Goal: Task Accomplishment & Management: Use online tool/utility

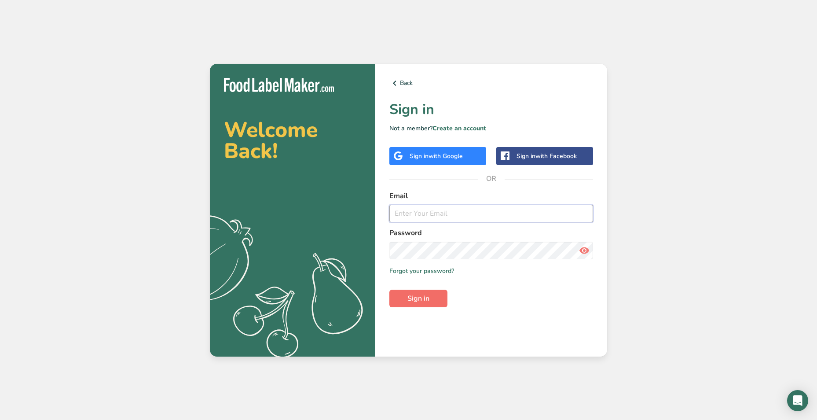
type input "[EMAIL_ADDRESS][DOMAIN_NAME]"
click at [429, 296] on span "Sign in" at bounding box center [418, 298] width 22 height 11
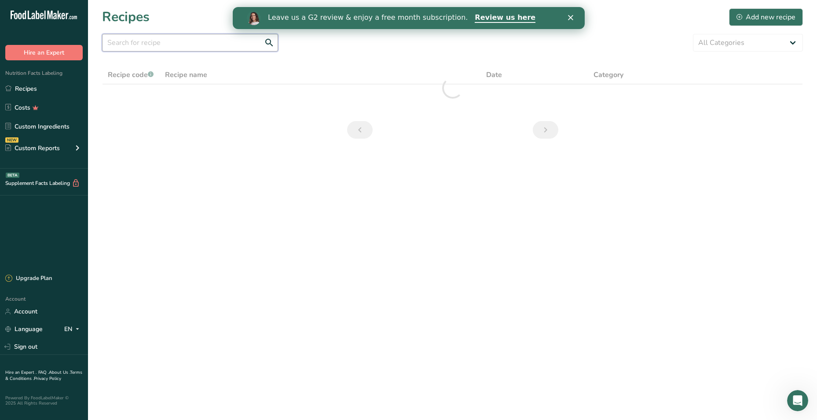
click at [168, 45] on input "text" at bounding box center [190, 43] width 176 height 18
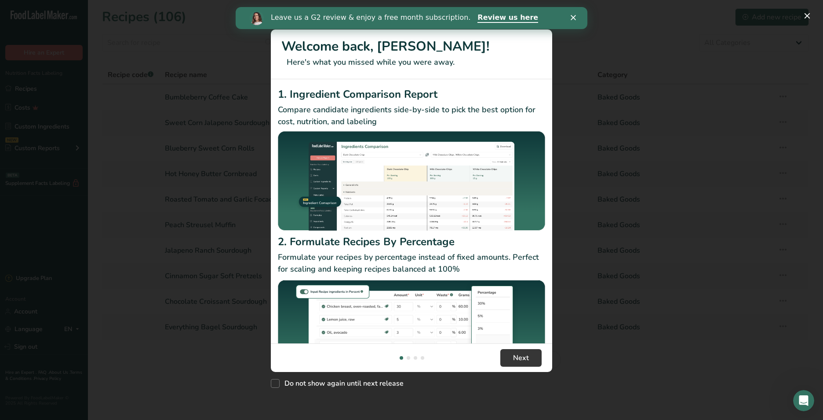
click at [577, 19] on div "Close" at bounding box center [575, 17] width 9 height 5
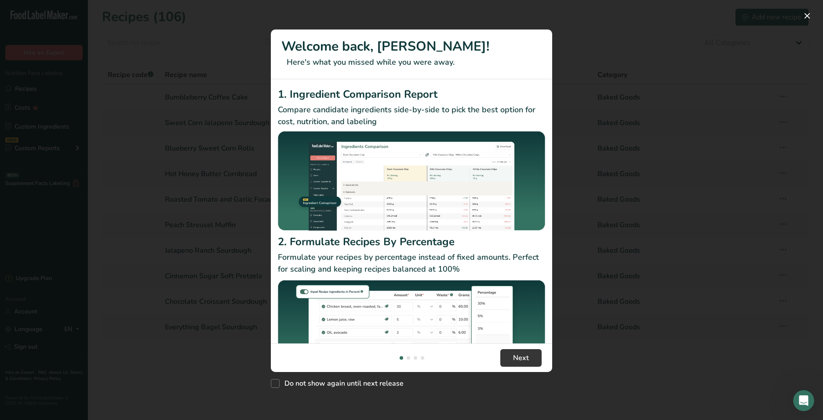
click at [238, 48] on div "New Features" at bounding box center [411, 210] width 823 height 420
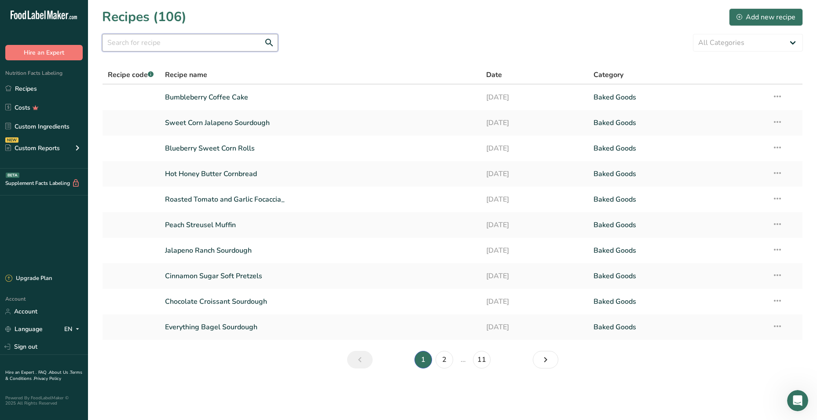
click at [150, 46] on input "text" at bounding box center [190, 43] width 176 height 18
type input "maple"
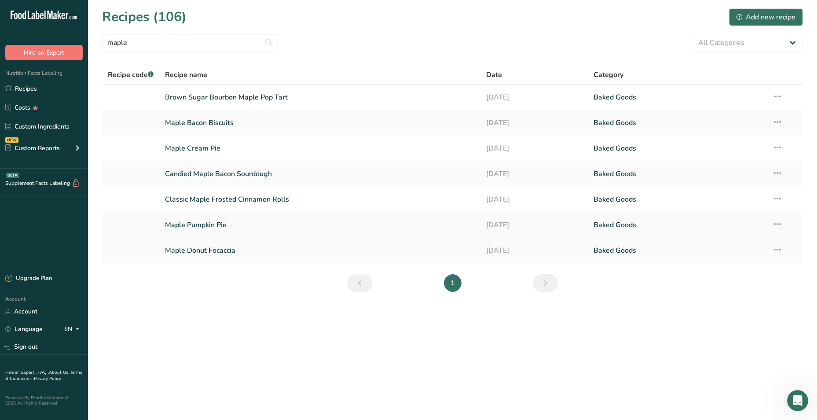
click at [208, 250] on link "Maple Donut Focaccia" at bounding box center [320, 250] width 311 height 18
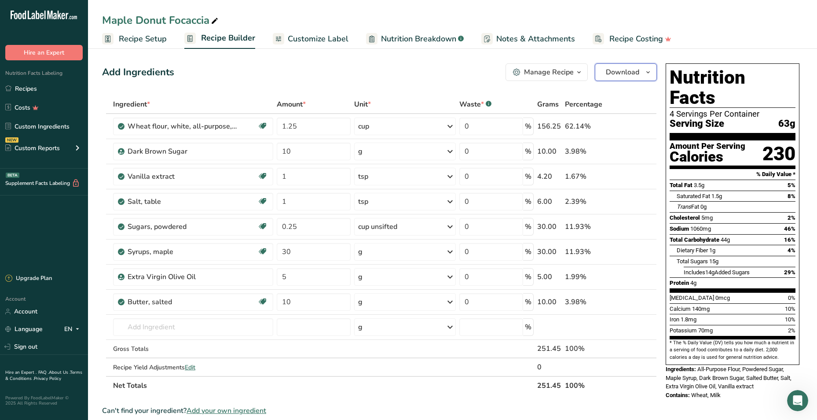
click at [618, 70] on span "Download" at bounding box center [622, 72] width 33 height 11
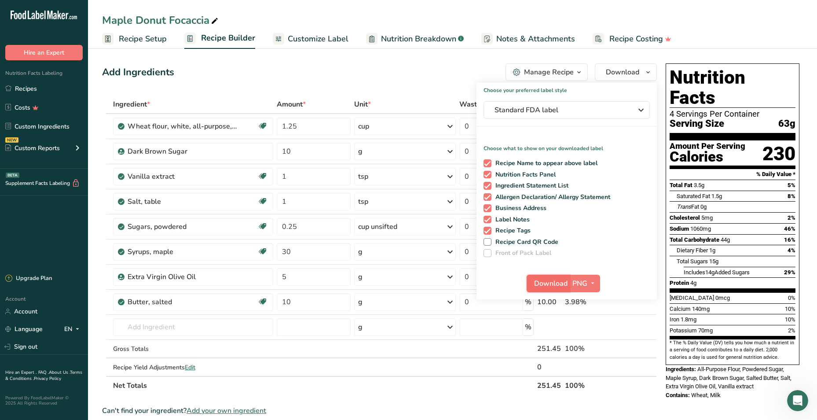
click at [545, 285] on span "Download" at bounding box center [550, 283] width 33 height 11
drag, startPoint x: 24, startPoint y: 90, endPoint x: 219, endPoint y: 0, distance: 214.9
click at [24, 90] on link "Recipes" at bounding box center [44, 88] width 88 height 17
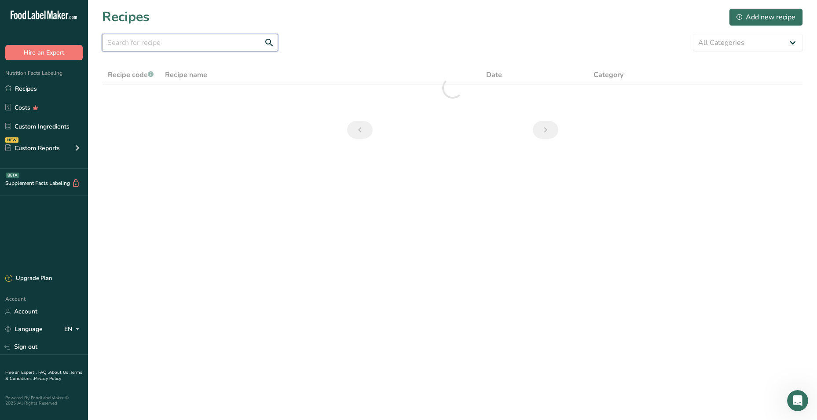
click at [163, 41] on input "text" at bounding box center [190, 43] width 176 height 18
type input "apple"
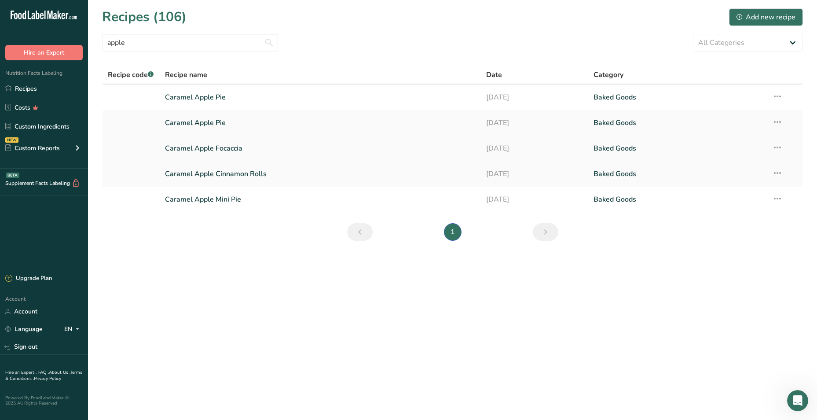
click at [182, 148] on link "Caramel Apple Focaccia" at bounding box center [320, 148] width 311 height 18
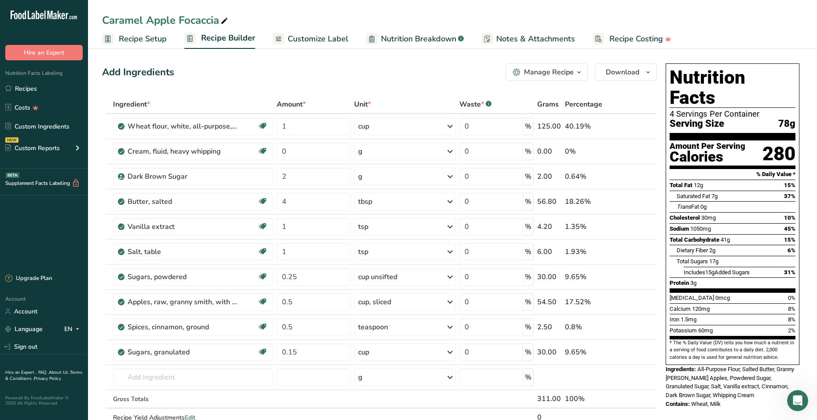
click at [534, 69] on div "Manage Recipe" at bounding box center [549, 72] width 50 height 11
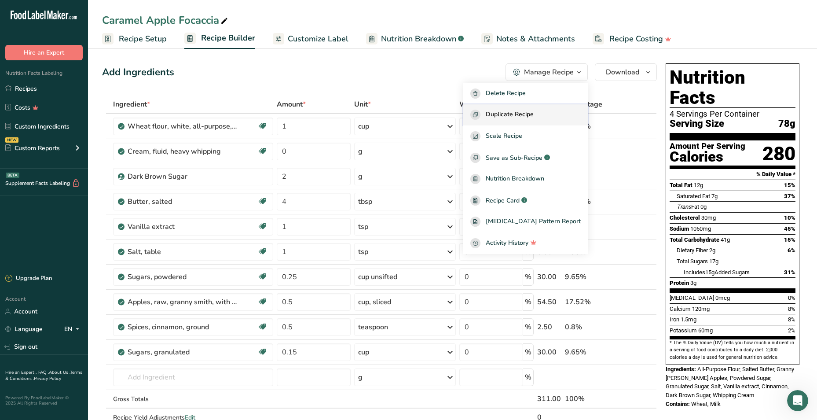
click at [521, 119] on span "Duplicate Recipe" at bounding box center [510, 115] width 48 height 10
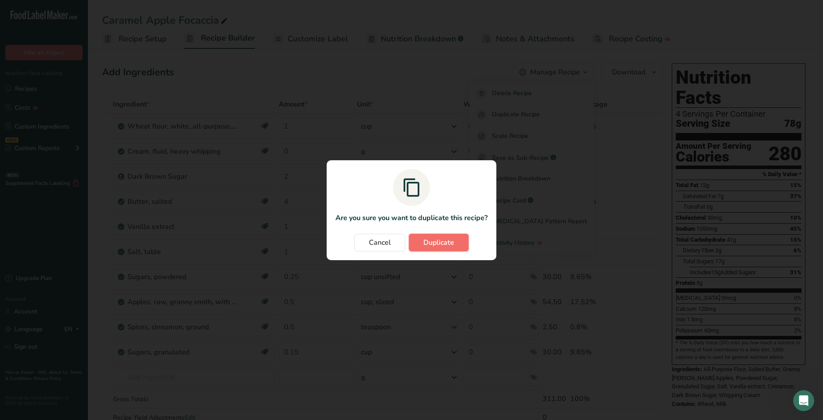
click at [444, 240] on span "Duplicate" at bounding box center [439, 242] width 31 height 11
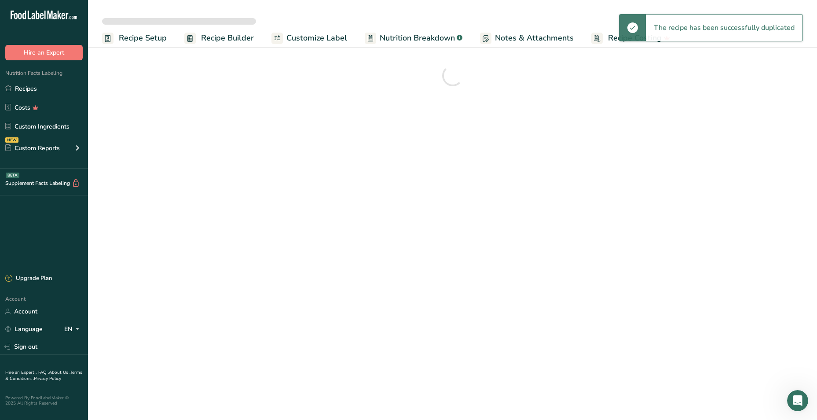
click at [146, 39] on span "Recipe Setup" at bounding box center [143, 38] width 48 height 12
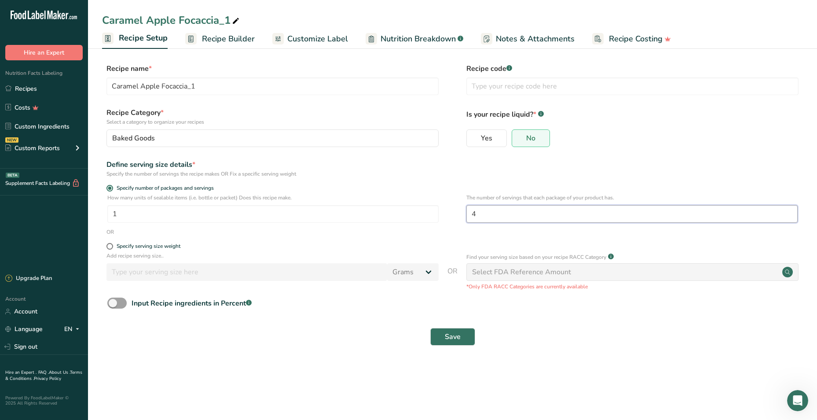
drag, startPoint x: 484, startPoint y: 216, endPoint x: 445, endPoint y: 214, distance: 39.7
click at [446, 214] on div "How many units of sealable items (i.e. bottle or packet) Does this recipe make.…" at bounding box center [452, 211] width 701 height 34
type input "12"
click at [443, 333] on button "Save" at bounding box center [452, 337] width 45 height 18
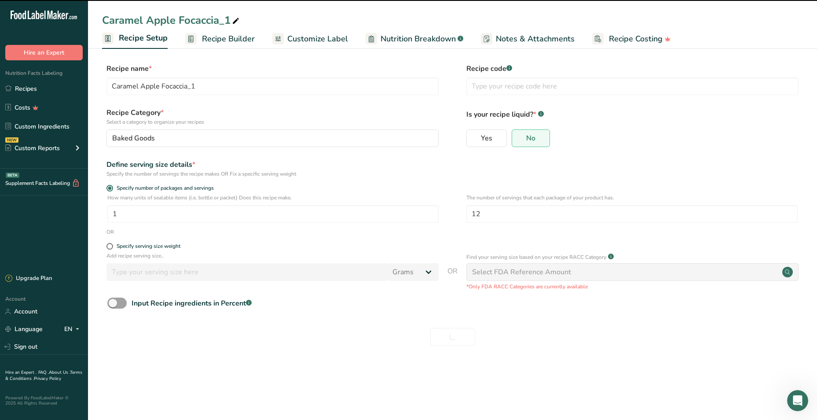
click at [235, 19] on icon at bounding box center [236, 21] width 8 height 12
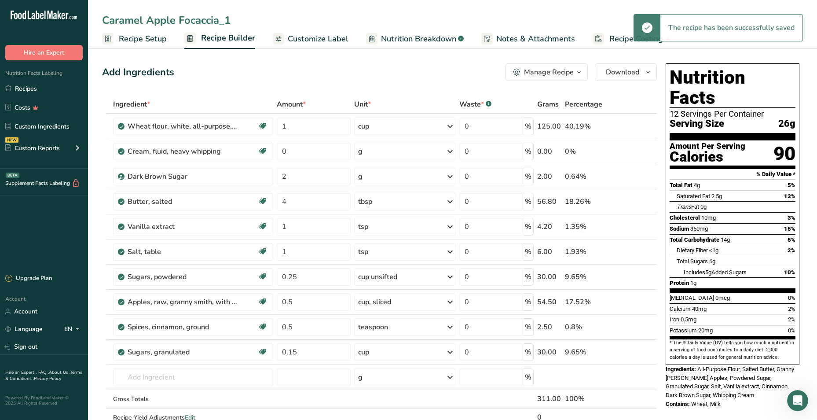
drag, startPoint x: 240, startPoint y: 21, endPoint x: 176, endPoint y: 23, distance: 64.3
click at [176, 23] on input "Caramel Apple Focaccia_1" at bounding box center [452, 20] width 701 height 16
type input "Caramel Apple Crunch Sourdough"
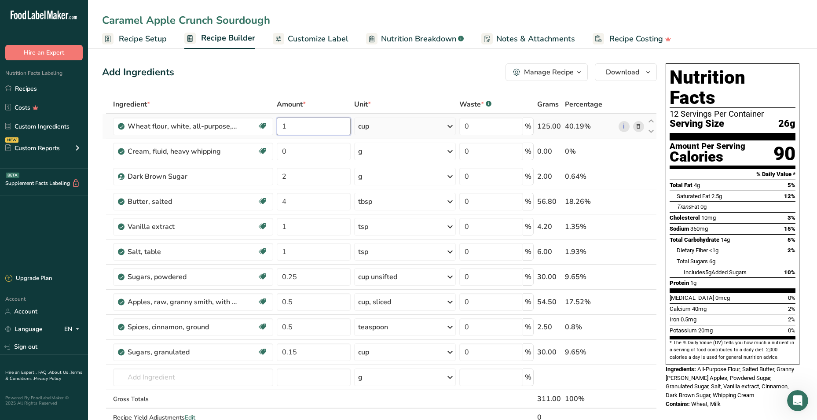
click at [290, 132] on input "1" at bounding box center [314, 126] width 74 height 18
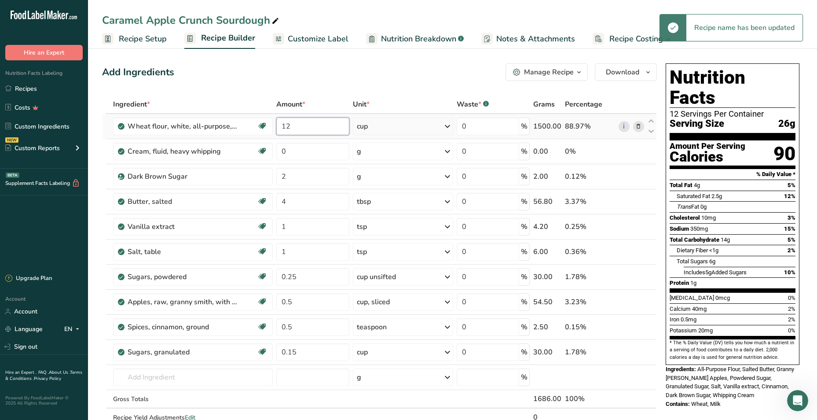
type input "1"
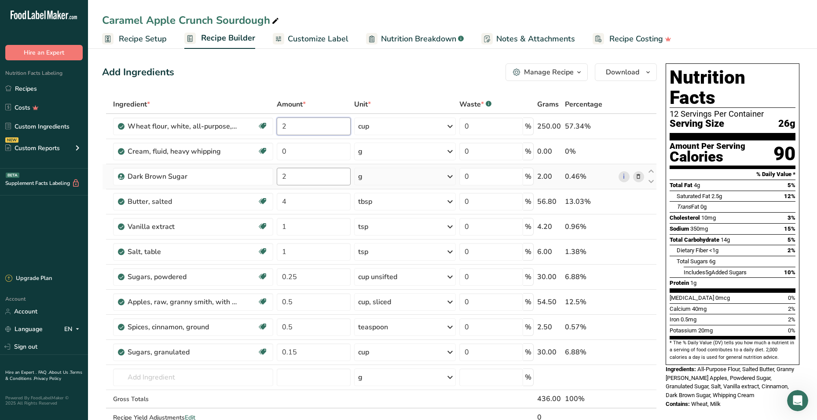
type input "2"
click at [294, 176] on div "Ingredient * Amount * Unit * Waste * .a-a{fill:#347362;}.b-a{fill:#fff;} Grams …" at bounding box center [379, 270] width 555 height 350
type input "4"
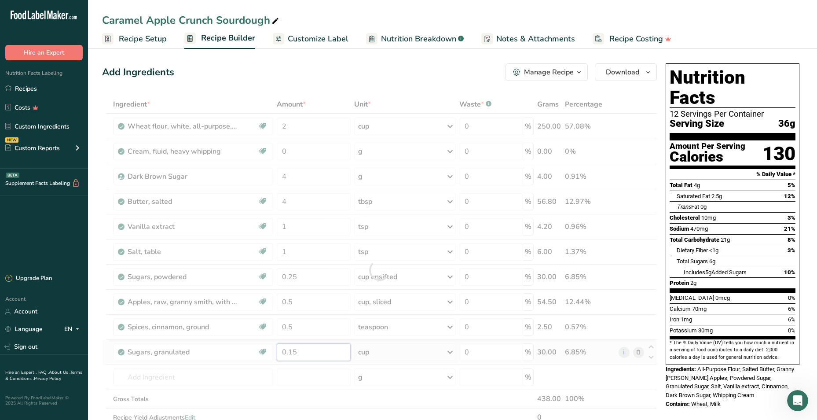
click at [306, 351] on div "Ingredient * Amount * Unit * Waste * .a-a{fill:#347362;}.b-a{fill:#fff;} Grams …" at bounding box center [379, 270] width 555 height 350
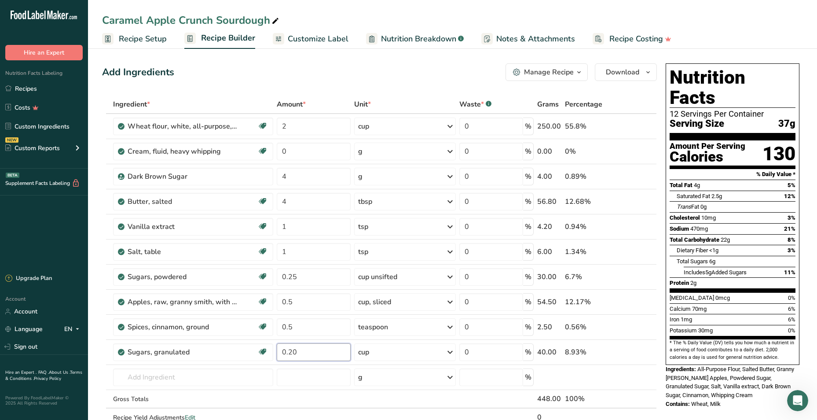
type input "0.20"
click at [387, 63] on div "Add Ingredients Manage Recipe Delete Recipe Duplicate Recipe Scale Recipe Save …" at bounding box center [382, 408] width 560 height 696
click at [549, 70] on div "Manage Recipe" at bounding box center [549, 72] width 50 height 11
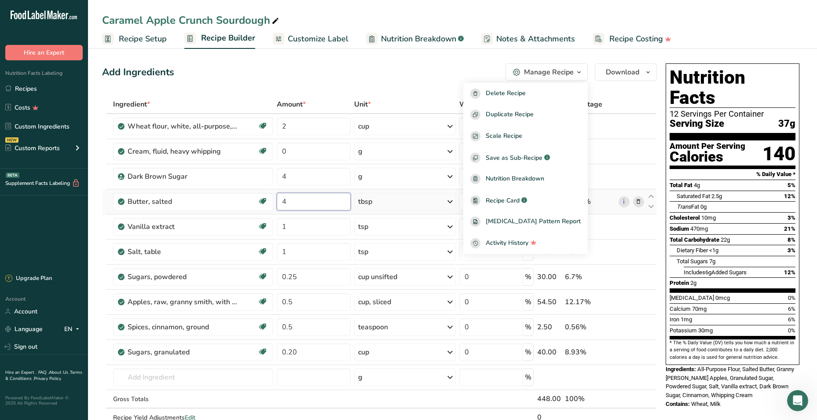
click at [311, 200] on input "4" at bounding box center [314, 202] width 74 height 18
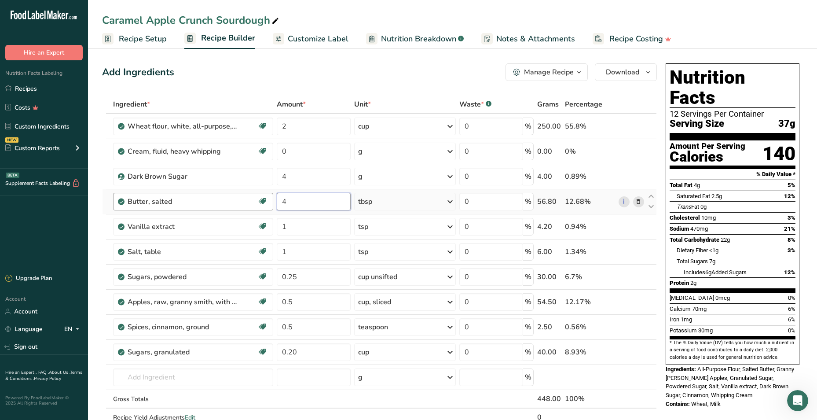
drag, startPoint x: 307, startPoint y: 202, endPoint x: 273, endPoint y: 203, distance: 34.3
click at [273, 203] on tr "Butter, salted Gluten free Vegetarian Soy free 4 tbsp Portions 1 pat (1" sq, 1/…" at bounding box center [379, 201] width 554 height 25
type input "6"
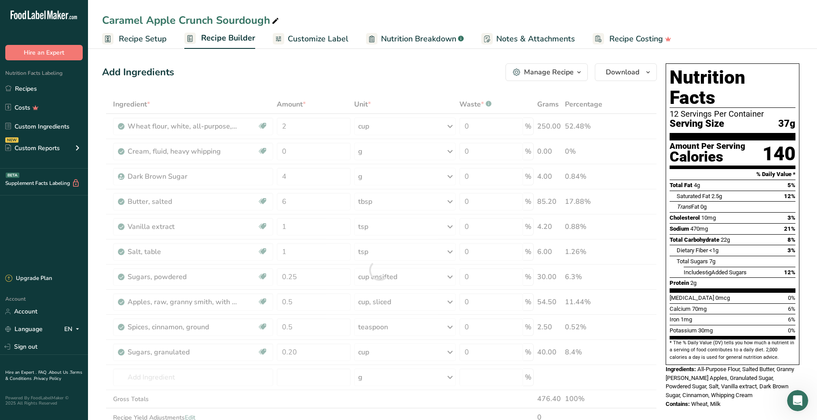
click at [391, 81] on div "Add Ingredients Manage Recipe Delete Recipe Duplicate Recipe Scale Recipe Save …" at bounding box center [382, 408] width 560 height 696
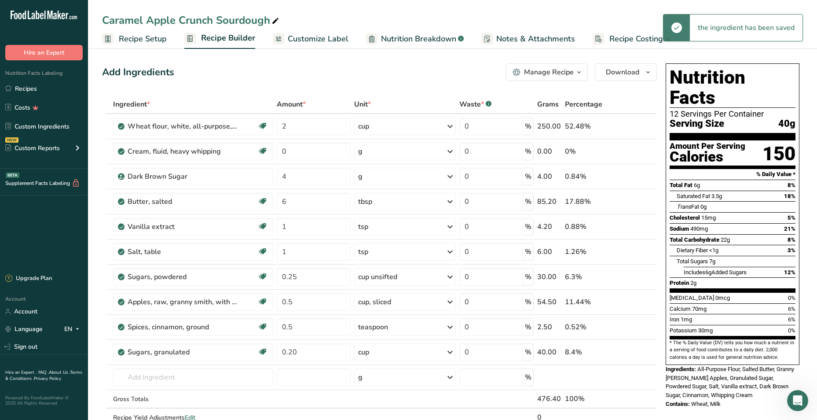
click at [558, 73] on div "Manage Recipe" at bounding box center [549, 72] width 50 height 11
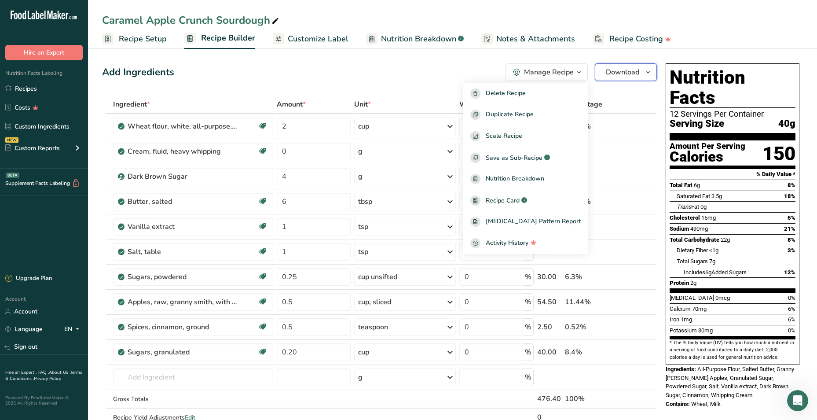
click at [607, 73] on span "Download" at bounding box center [622, 72] width 33 height 11
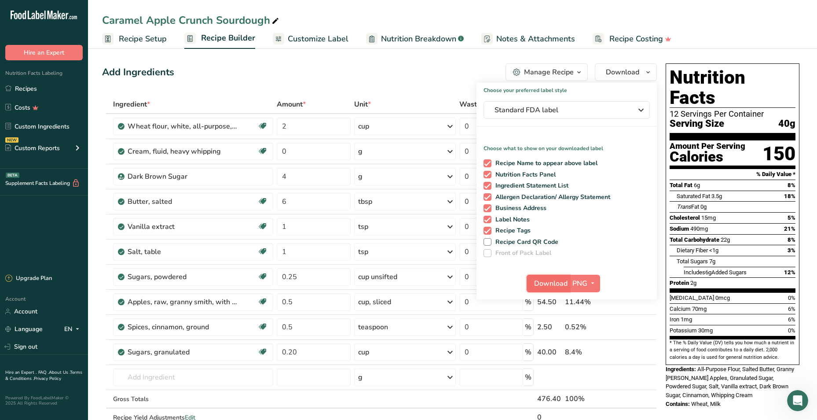
click at [540, 280] on span "Download" at bounding box center [550, 283] width 33 height 11
click at [25, 91] on link "Recipes" at bounding box center [44, 88] width 88 height 17
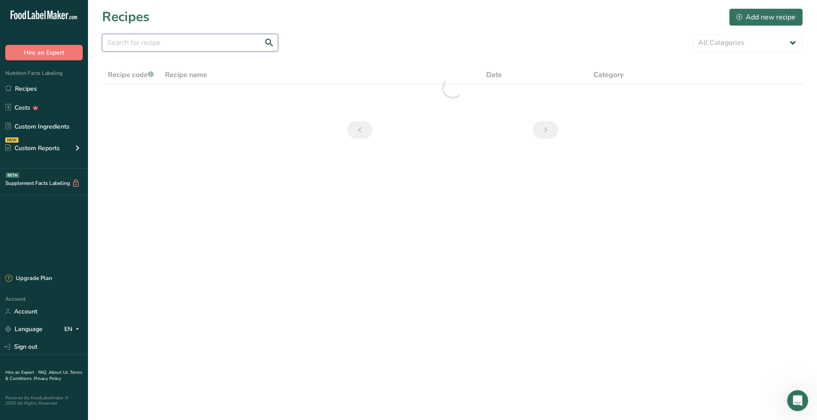
click at [192, 42] on input "text" at bounding box center [190, 43] width 176 height 18
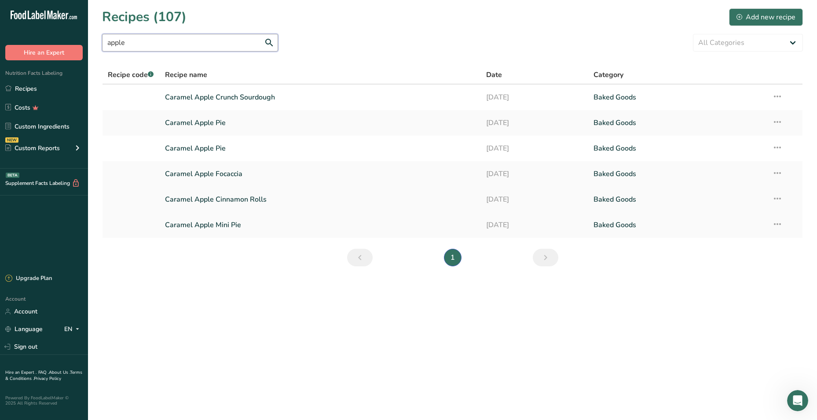
type input "apple"
click at [223, 199] on link "Caramel Apple Cinnamon Rolls" at bounding box center [320, 199] width 311 height 18
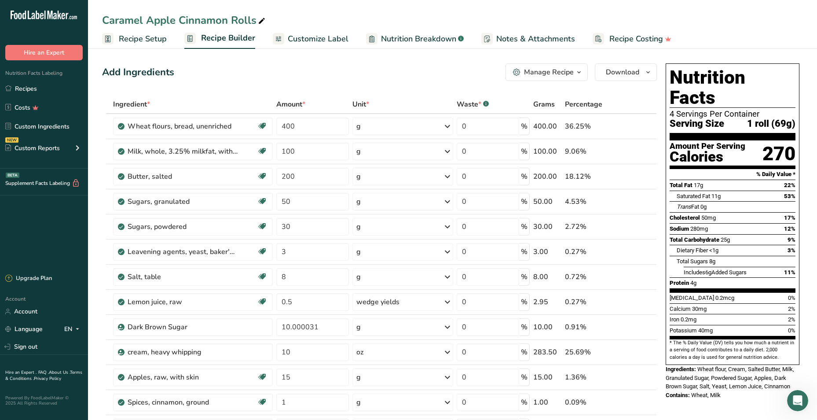
click at [540, 74] on div "Manage Recipe" at bounding box center [549, 72] width 50 height 11
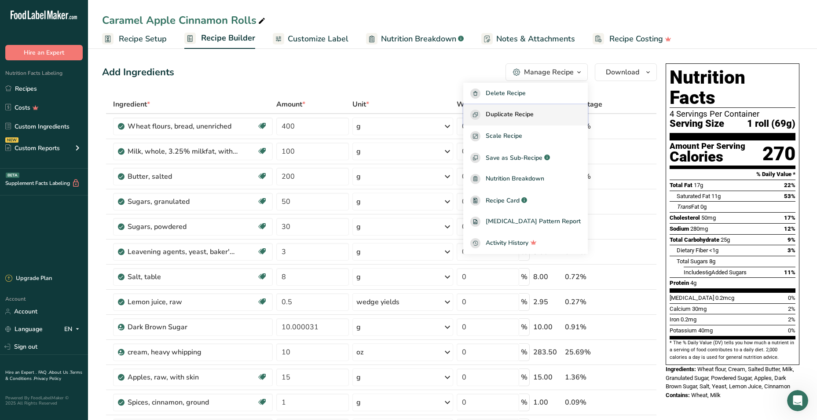
click at [527, 117] on span "Duplicate Recipe" at bounding box center [510, 115] width 48 height 10
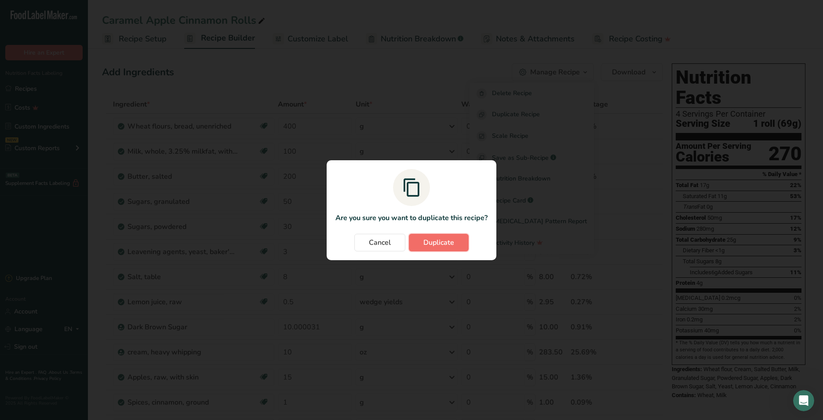
click at [444, 245] on span "Duplicate" at bounding box center [439, 242] width 31 height 11
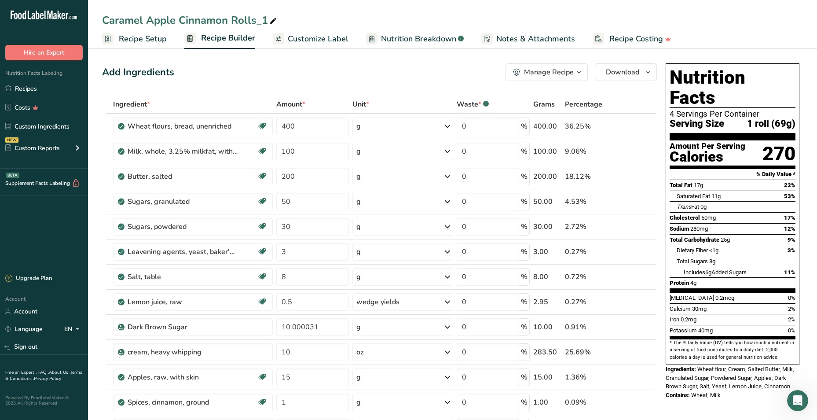
drag, startPoint x: 267, startPoint y: 19, endPoint x: 168, endPoint y: 21, distance: 99.4
click at [168, 21] on div "Caramel Apple Cinnamon Rolls_1" at bounding box center [190, 20] width 176 height 16
drag, startPoint x: 265, startPoint y: 20, endPoint x: 98, endPoint y: 26, distance: 167.7
click at [98, 26] on div "Caramel Apple Cinnamon Rolls_1" at bounding box center [452, 20] width 729 height 16
type input "Cinnamon Apple Donuts"
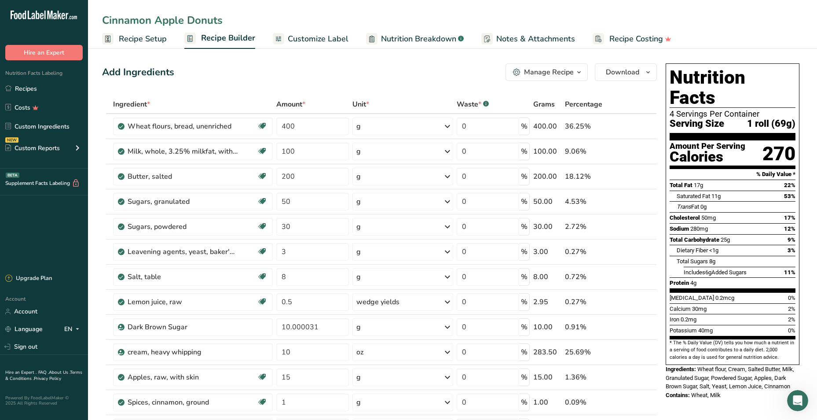
drag, startPoint x: 141, startPoint y: 40, endPoint x: 349, endPoint y: 119, distance: 222.3
click at [141, 40] on span "Recipe Setup" at bounding box center [143, 39] width 48 height 12
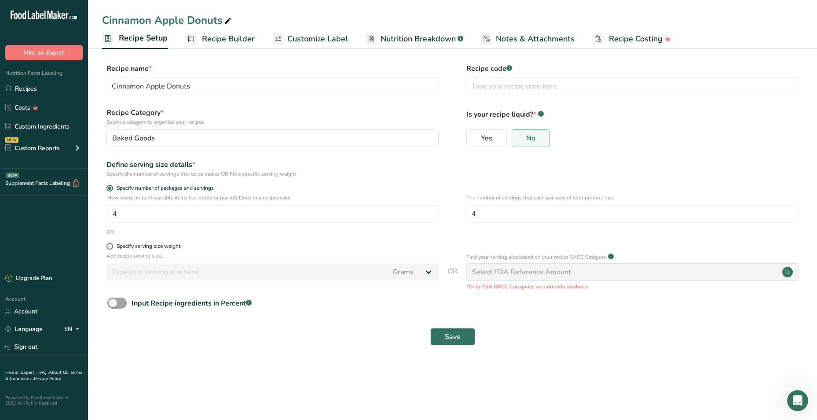
click at [202, 38] on span "Recipe Builder" at bounding box center [228, 39] width 53 height 12
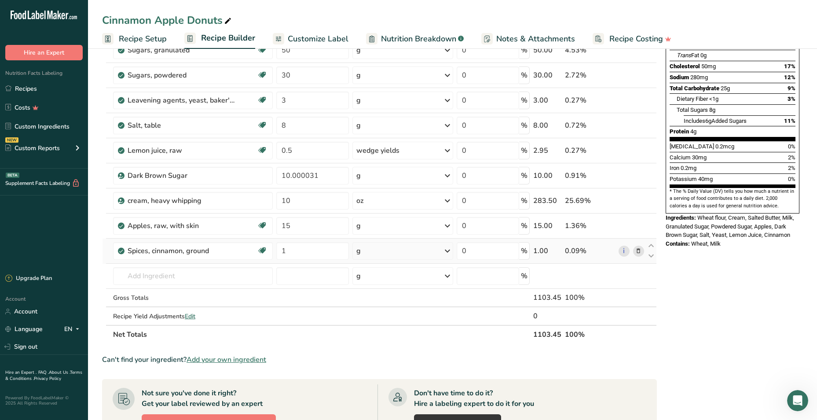
scroll to position [176, 0]
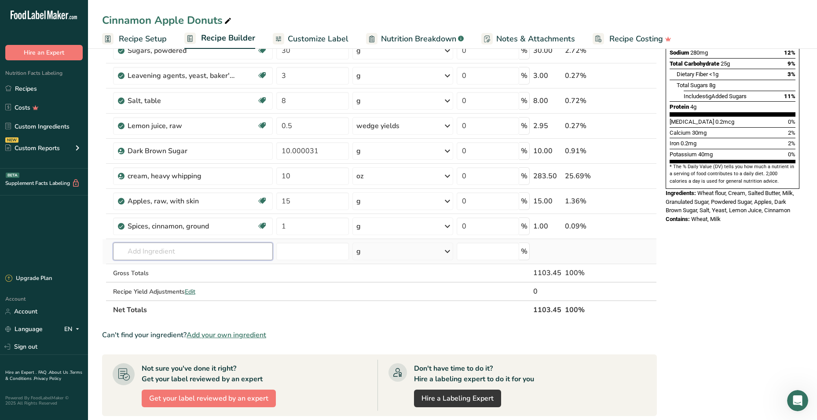
click at [172, 255] on input "text" at bounding box center [193, 251] width 160 height 18
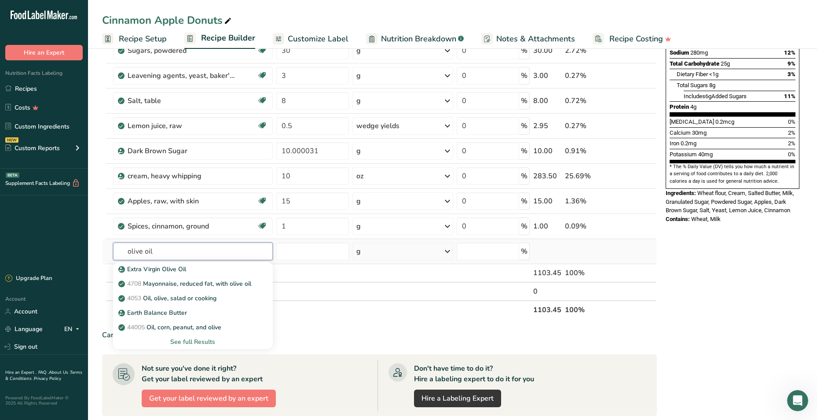
type input "olive oil"
click at [382, 249] on div "g" at bounding box center [402, 251] width 101 height 18
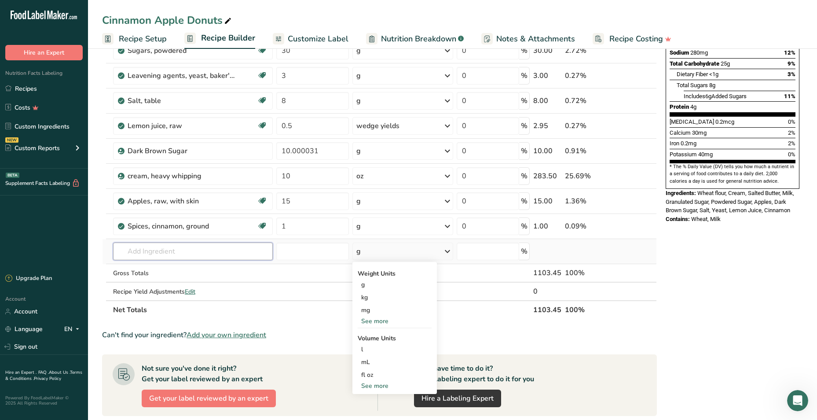
click at [197, 247] on input "text" at bounding box center [193, 251] width 160 height 18
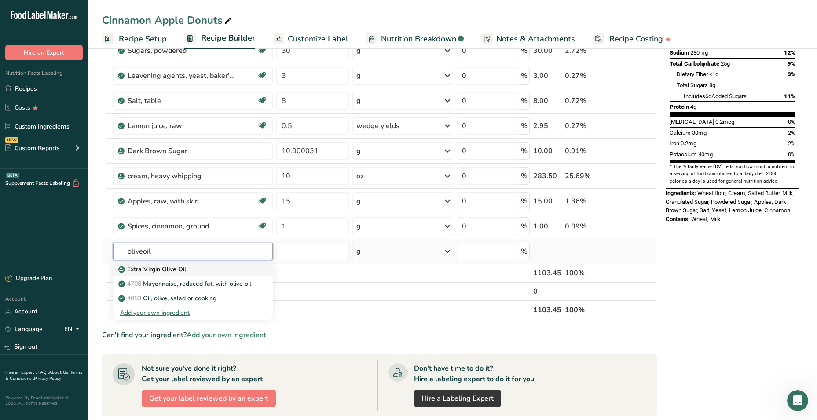
type input "oliveoil"
click at [184, 265] on p "Extra Virgin Olive Oil" at bounding box center [153, 268] width 66 height 9
type input "Extra Virgin Olive Oil"
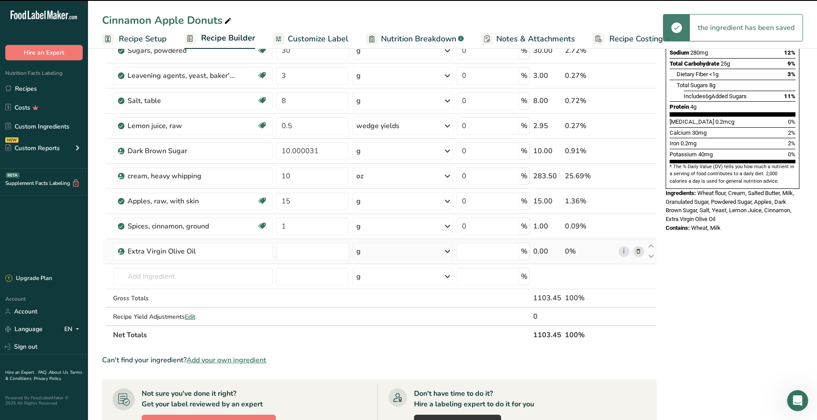
type input "0"
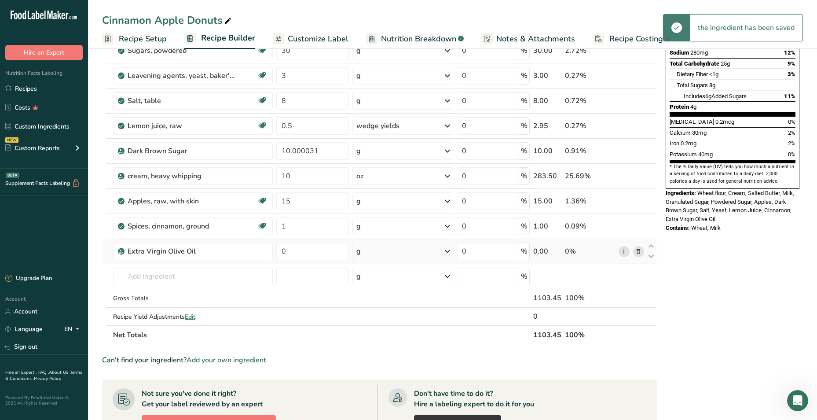
click at [369, 252] on div "g" at bounding box center [402, 251] width 101 height 18
click at [375, 278] on div "g" at bounding box center [395, 284] width 74 height 13
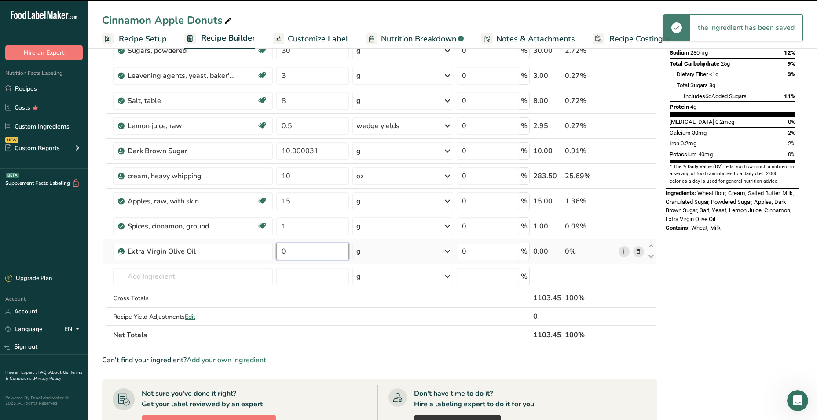
click at [296, 252] on input "0" at bounding box center [312, 251] width 73 height 18
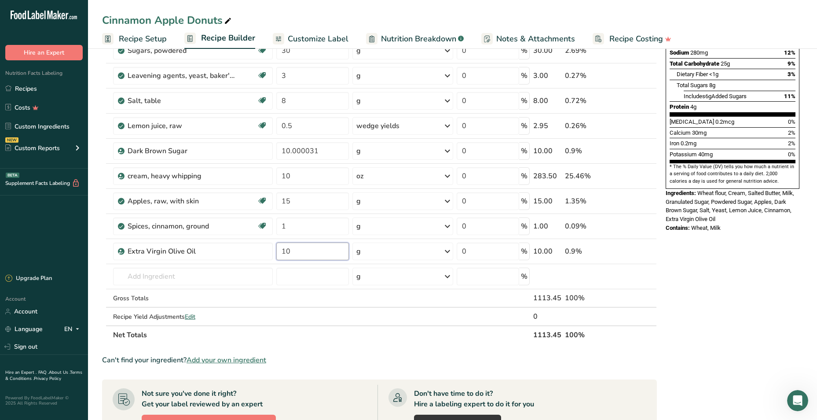
type input "10"
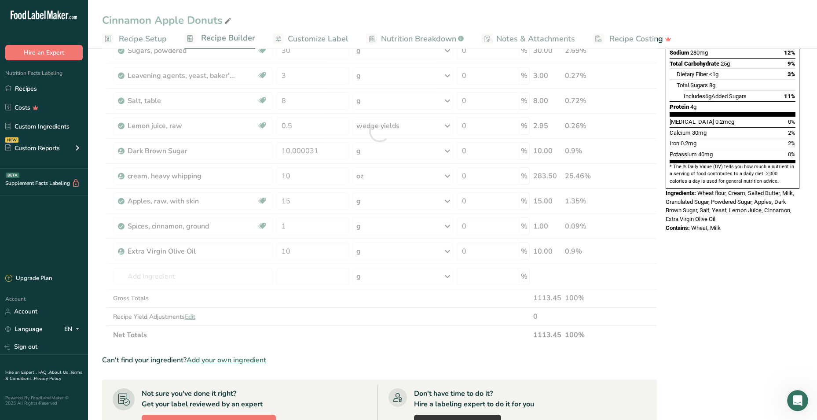
click at [775, 298] on div "Nutrition Facts 4 Servings Per Container Serving Size 1 roll (69g) Amount Per S…" at bounding box center [732, 270] width 141 height 772
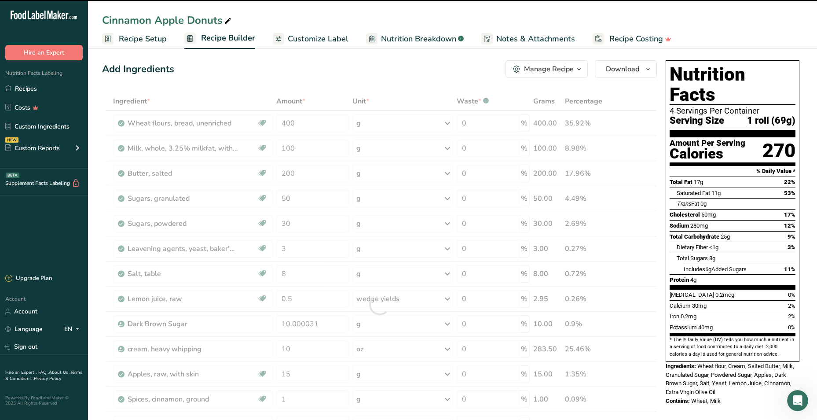
scroll to position [0, 0]
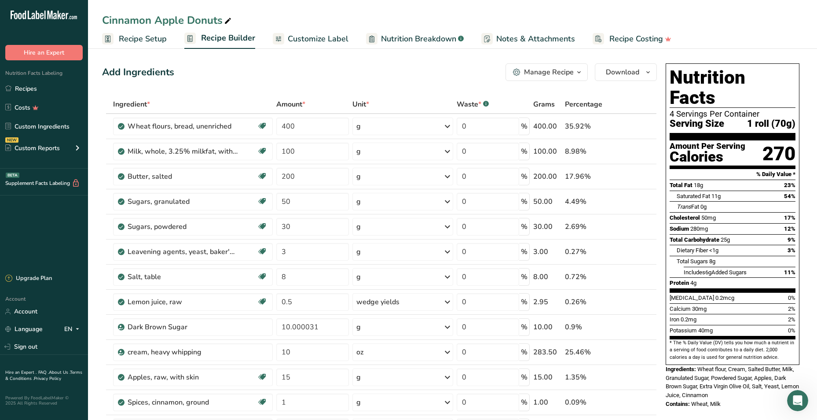
click at [451, 71] on div "Add Ingredients Manage Recipe Delete Recipe Duplicate Recipe Scale Recipe Save …" at bounding box center [379, 72] width 555 height 18
click at [326, 73] on div "Add Ingredients Manage Recipe Delete Recipe Duplicate Recipe Scale Recipe Save …" at bounding box center [379, 72] width 555 height 18
click at [636, 225] on icon at bounding box center [638, 226] width 6 height 9
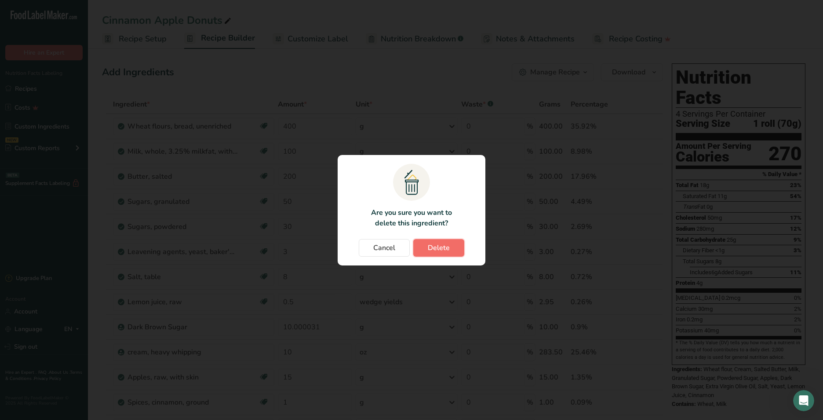
click at [437, 245] on span "Delete" at bounding box center [439, 247] width 22 height 11
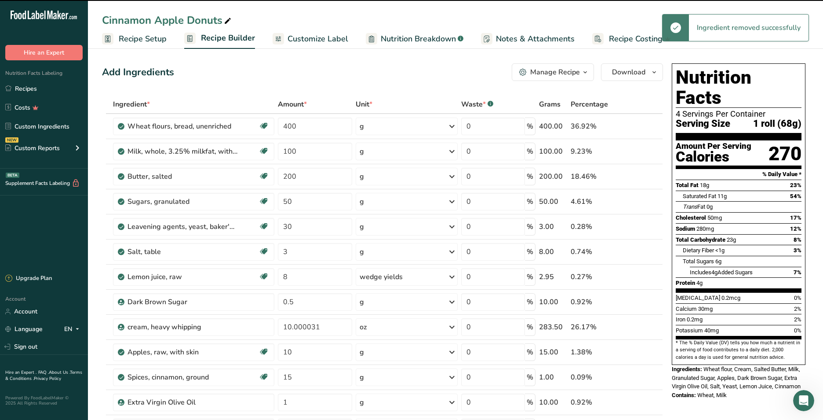
type input "3"
type input "8"
type input "0.5"
type input "10.000031"
type input "10"
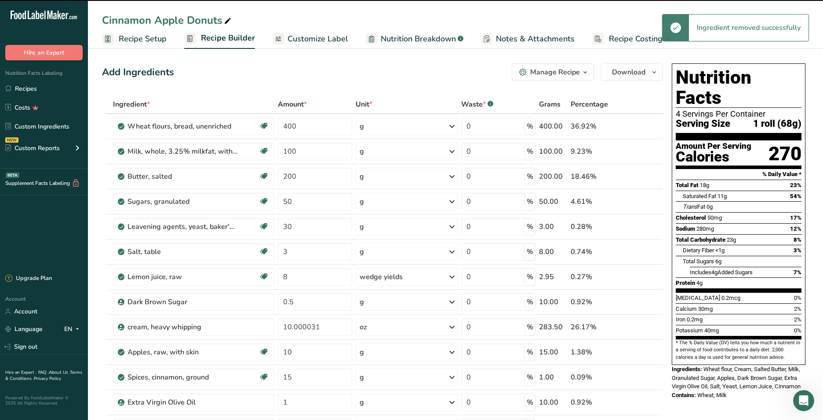
type input "15"
type input "1"
type input "10"
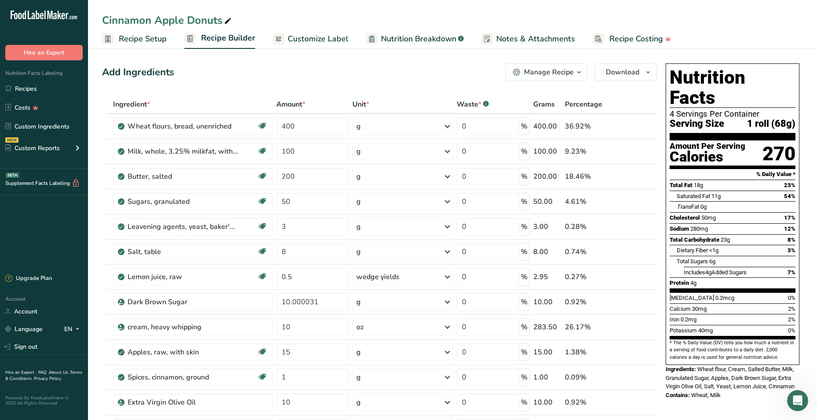
click at [316, 65] on div "Add Ingredients Manage Recipe Delete Recipe Duplicate Recipe Scale Recipe Save …" at bounding box center [379, 72] width 555 height 18
click at [166, 42] on ul "Recipe Setup Recipe Builder Customize Label Nutrition Breakdown .a-a{fill:#3473…" at bounding box center [452, 38] width 729 height 21
click at [146, 37] on span "Recipe Setup" at bounding box center [143, 39] width 48 height 12
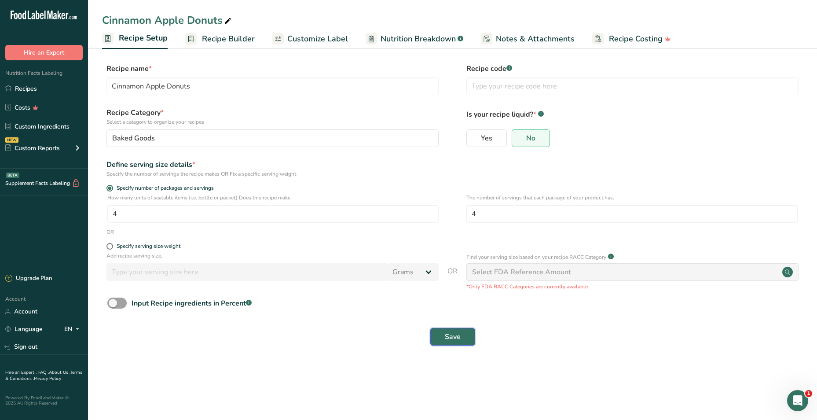
click at [471, 336] on button "Save" at bounding box center [452, 337] width 45 height 18
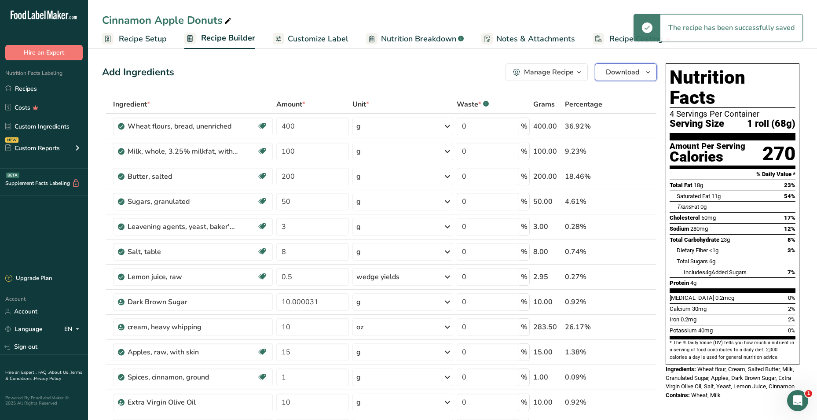
click at [626, 75] on span "Download" at bounding box center [622, 72] width 33 height 11
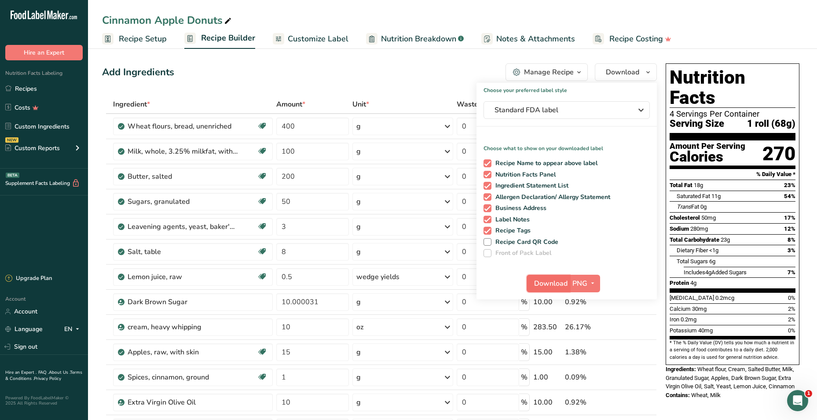
click at [546, 286] on span "Download" at bounding box center [550, 283] width 33 height 11
